Goal: Task Accomplishment & Management: Manage account settings

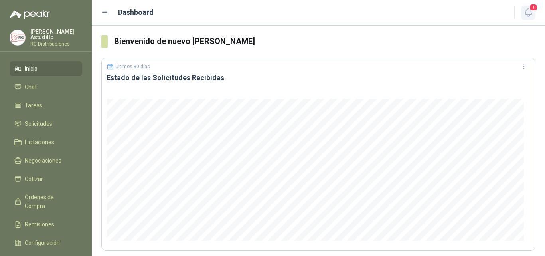
click at [532, 13] on icon "button" at bounding box center [529, 13] width 10 height 10
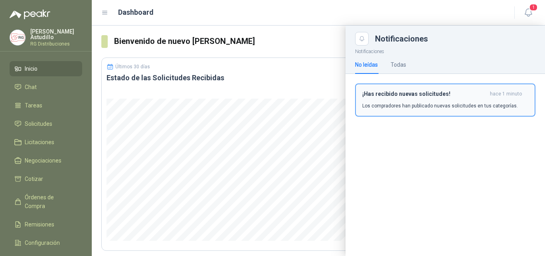
click at [439, 102] on p "Los compradores han publicado nuevas solicitudes en tus categorías." at bounding box center [441, 105] width 156 height 7
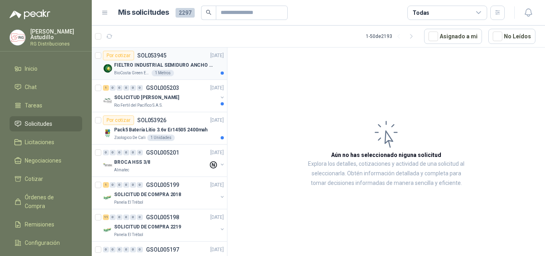
click at [197, 74] on div "BioCosta [PERSON_NAME] Energy S.A.S 1 Metros" at bounding box center [169, 73] width 110 height 6
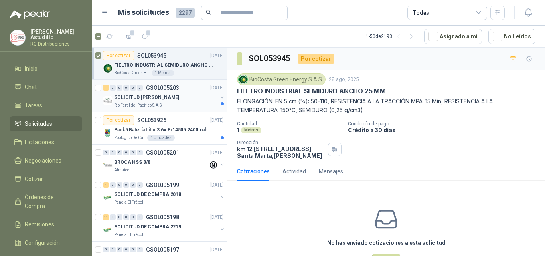
click at [188, 92] on div "1 0 0 0 0 0 GSOL005203 [DATE]" at bounding box center [164, 88] width 123 height 10
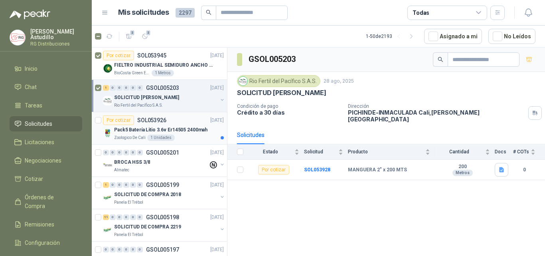
click at [160, 129] on p "Pack5 Batería Litio 3.6v Er14505 2400mah" at bounding box center [160, 130] width 93 height 8
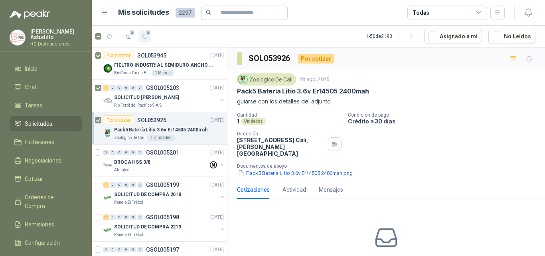
click at [145, 37] on icon "button" at bounding box center [145, 36] width 7 height 7
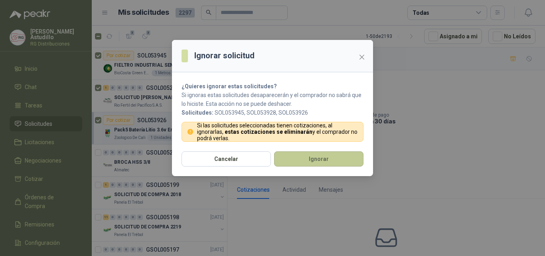
click at [299, 155] on button "Ignorar" at bounding box center [318, 158] width 89 height 15
